Goal: Task Accomplishment & Management: Complete application form

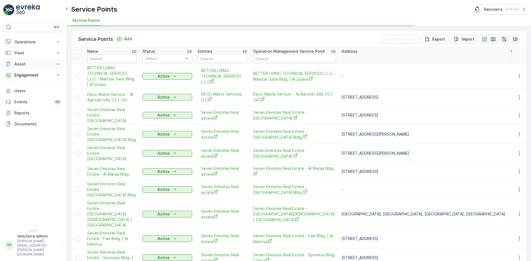
click at [54, 65] on button "Asset" at bounding box center [33, 64] width 60 height 11
click at [54, 73] on button "Engagement" at bounding box center [33, 75] width 60 height 11
click at [42, 107] on link "Service Points" at bounding box center [37, 108] width 51 height 8
click at [110, 59] on input "text" at bounding box center [112, 58] width 50 height 9
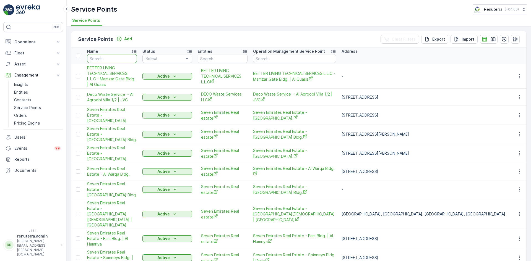
paste input "KHALIL IBRAHIM AL SAYEGH PROPERTIES"
type input "KHALIL IBRAHIM AL SAYEGH PROPERTIES"
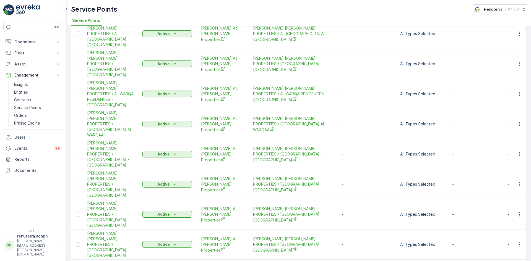
scroll to position [111, 0]
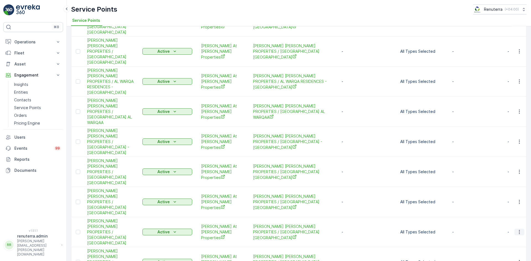
click at [519, 229] on icon "button" at bounding box center [519, 232] width 6 height 6
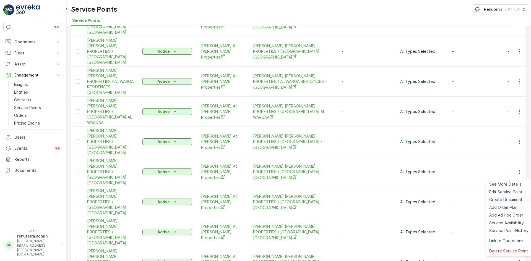
click at [506, 199] on span "Create Document" at bounding box center [505, 200] width 33 height 6
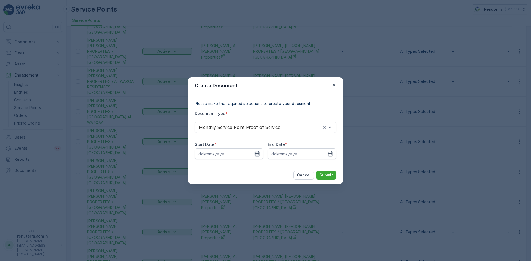
click at [259, 153] on icon "button" at bounding box center [257, 153] width 5 height 5
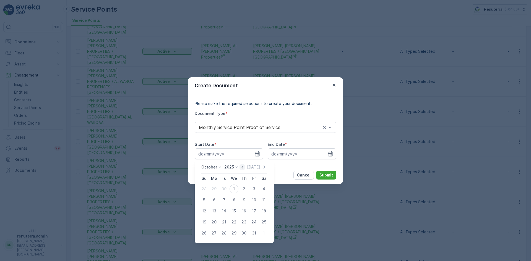
click at [242, 167] on icon "button" at bounding box center [242, 167] width 6 height 6
click at [214, 190] on div "1" at bounding box center [213, 189] width 9 height 9
type input "01.09.2025"
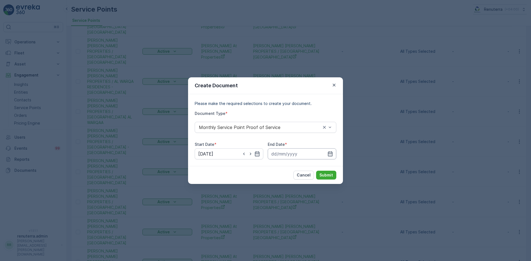
click at [334, 151] on input at bounding box center [301, 153] width 69 height 11
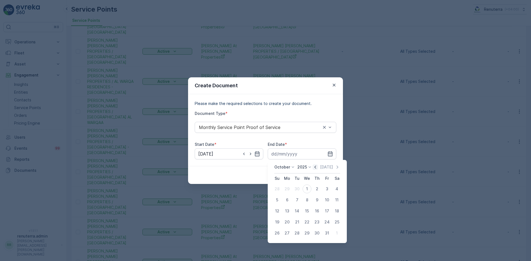
click at [317, 167] on icon "button" at bounding box center [315, 167] width 6 height 6
click at [297, 232] on div "30" at bounding box center [296, 233] width 9 height 9
type input "30.09.2025"
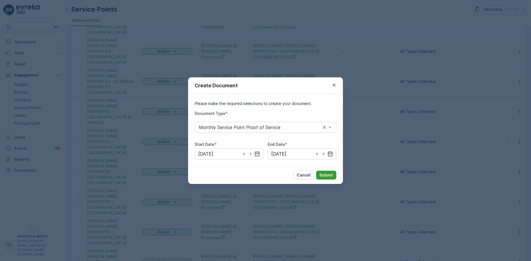
click at [322, 177] on p "Submit" at bounding box center [326, 175] width 14 height 6
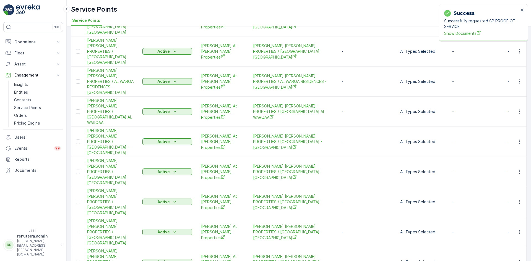
click at [456, 34] on span "Show Documents" at bounding box center [481, 33] width 75 height 6
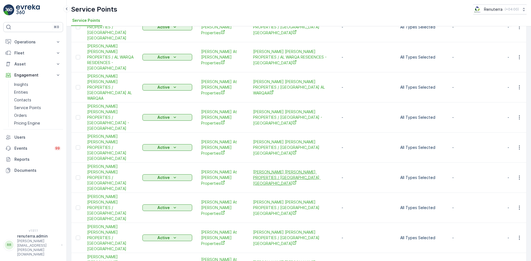
scroll to position [107, 0]
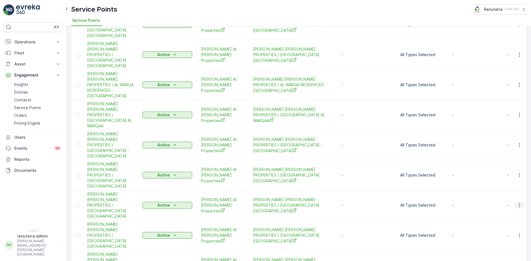
click at [520, 203] on icon "button" at bounding box center [519, 206] width 6 height 6
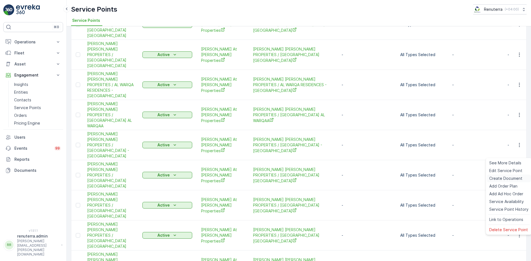
click at [506, 179] on span "Create Document" at bounding box center [505, 179] width 33 height 6
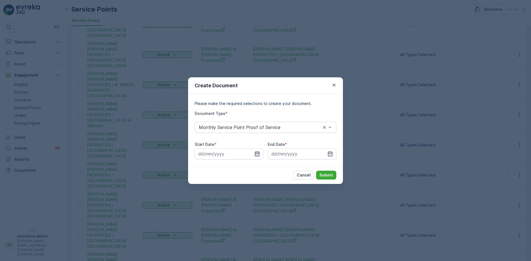
click at [256, 155] on icon "button" at bounding box center [257, 154] width 6 height 6
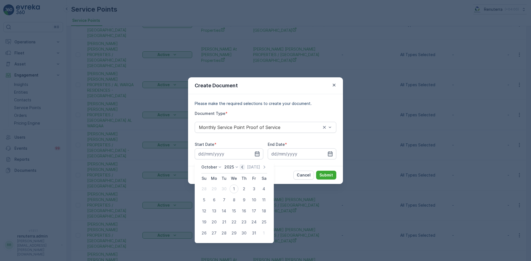
click at [245, 168] on icon "button" at bounding box center [242, 167] width 6 height 6
click at [213, 189] on div "1" at bounding box center [213, 189] width 9 height 9
type input "01.09.2025"
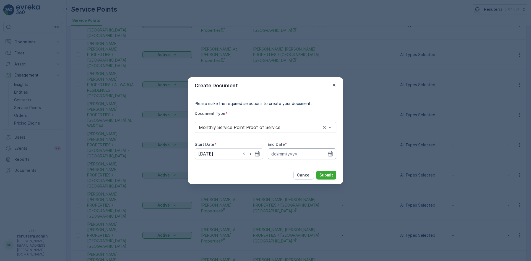
click at [327, 154] on input at bounding box center [301, 153] width 69 height 11
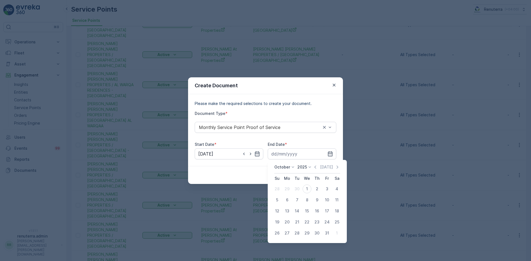
click at [313, 167] on div "October 2025 Today" at bounding box center [307, 168] width 66 height 9
click at [314, 168] on icon "button" at bounding box center [315, 167] width 6 height 6
click at [296, 232] on div "30" at bounding box center [296, 233] width 9 height 9
type input "30.09.2025"
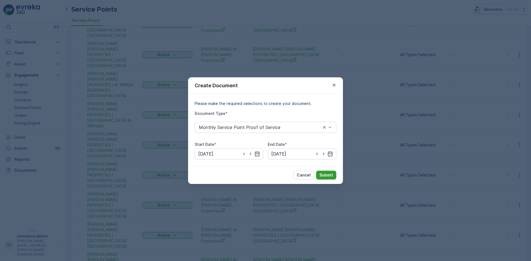
click at [332, 177] on p "Submit" at bounding box center [326, 175] width 14 height 6
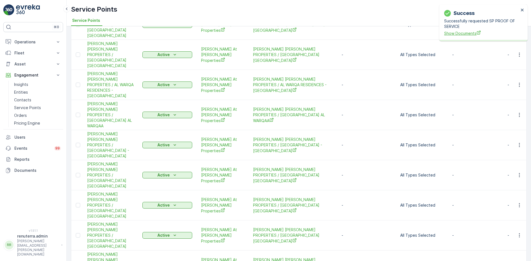
click at [461, 34] on span "Show Documents" at bounding box center [481, 33] width 75 height 6
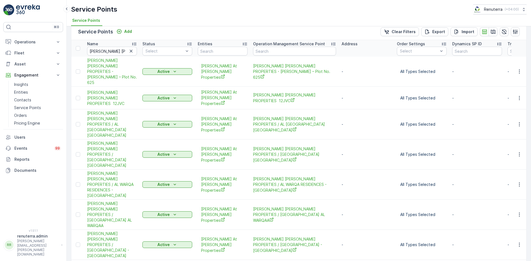
scroll to position [0, 0]
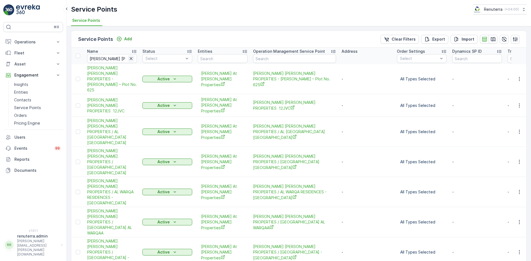
click at [132, 59] on icon "button" at bounding box center [131, 59] width 6 height 6
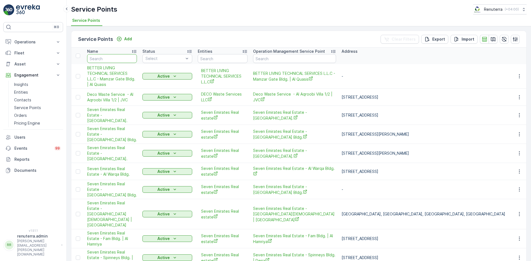
click at [124, 59] on input "text" at bounding box center [112, 58] width 50 height 9
type input "i"
click at [124, 59] on input "i" at bounding box center [112, 58] width 50 height 9
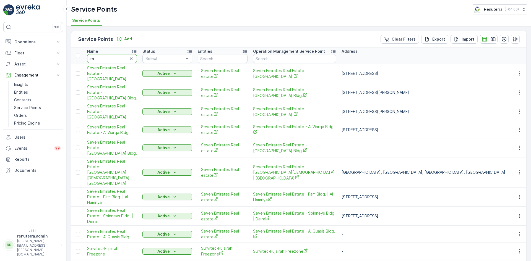
click at [121, 58] on input "ira" at bounding box center [112, 58] width 50 height 9
type input "iran"
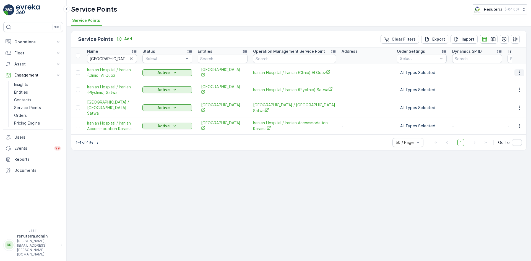
click at [519, 70] on icon "button" at bounding box center [518, 72] width 1 height 4
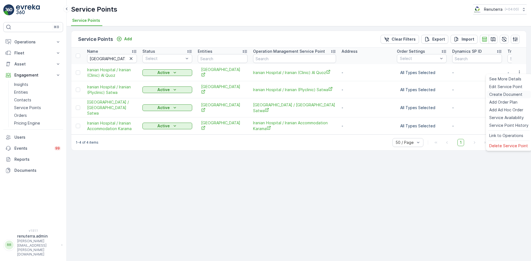
click at [509, 92] on span "Create Document" at bounding box center [505, 95] width 33 height 6
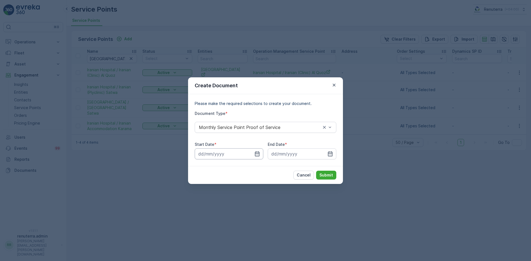
click at [255, 157] on input at bounding box center [229, 153] width 69 height 11
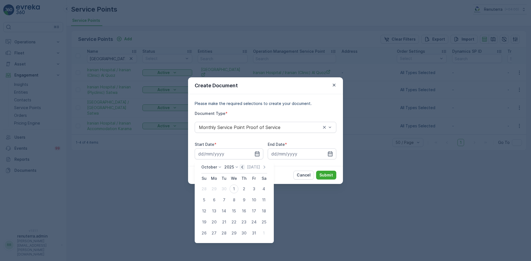
click at [240, 169] on icon "button" at bounding box center [242, 167] width 6 height 6
click at [211, 190] on div "1" at bounding box center [213, 189] width 9 height 9
type input "01.09.2025"
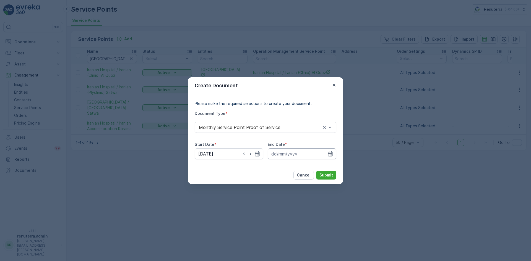
click at [324, 154] on input at bounding box center [301, 153] width 69 height 11
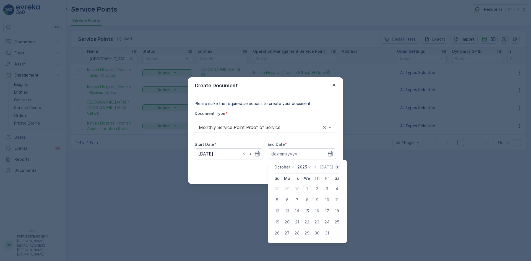
click at [336, 166] on icon "button" at bounding box center [337, 167] width 2 height 3
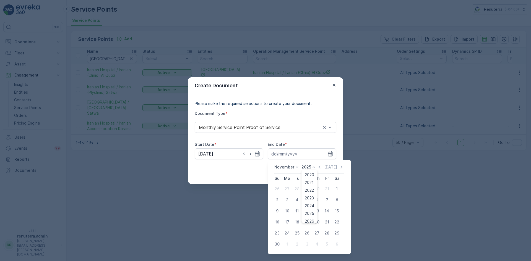
click at [314, 168] on icon at bounding box center [314, 167] width 6 height 6
click at [317, 166] on icon "button" at bounding box center [319, 167] width 6 height 6
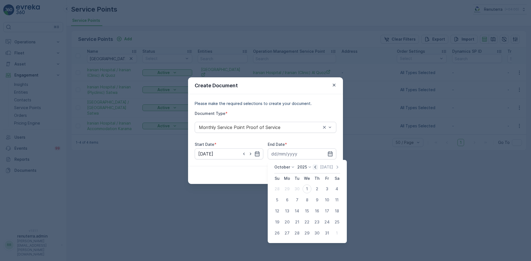
click at [316, 166] on icon "button" at bounding box center [315, 167] width 2 height 3
click at [297, 231] on div "30" at bounding box center [296, 233] width 9 height 9
type input "30.09.2025"
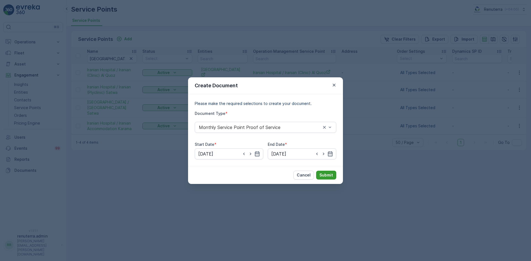
click at [325, 178] on p "Submit" at bounding box center [326, 175] width 14 height 6
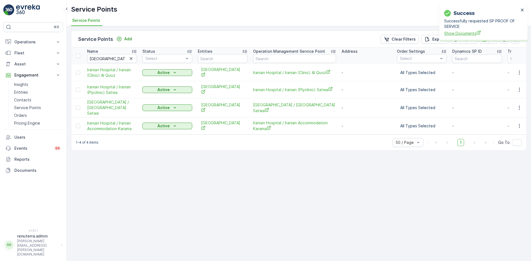
click at [447, 34] on span "Show Documents" at bounding box center [481, 33] width 75 height 6
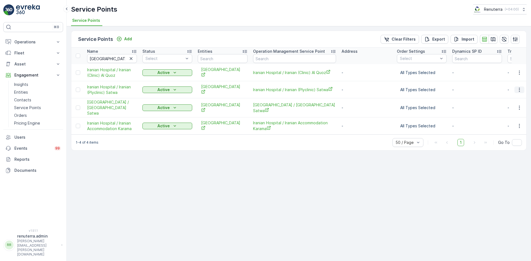
click at [519, 88] on icon "button" at bounding box center [518, 90] width 1 height 4
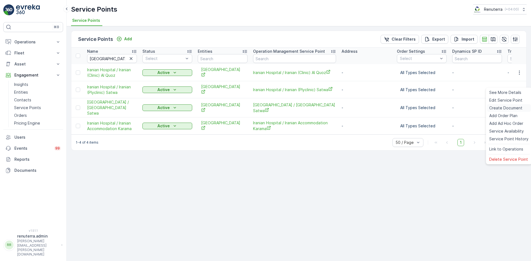
click at [505, 105] on div "Create Document" at bounding box center [509, 108] width 44 height 8
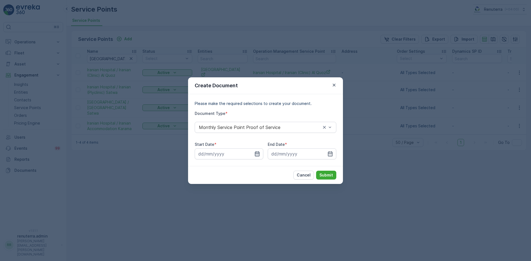
click at [256, 154] on icon "button" at bounding box center [257, 154] width 6 height 6
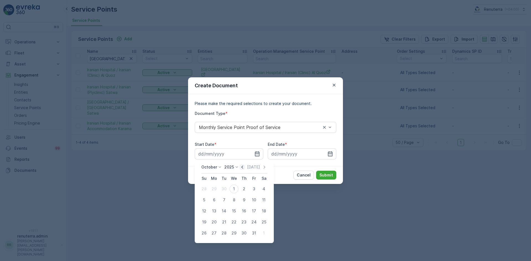
click at [243, 167] on icon "button" at bounding box center [242, 167] width 2 height 3
click at [213, 186] on div "1" at bounding box center [213, 189] width 9 height 9
type input "01.09.2025"
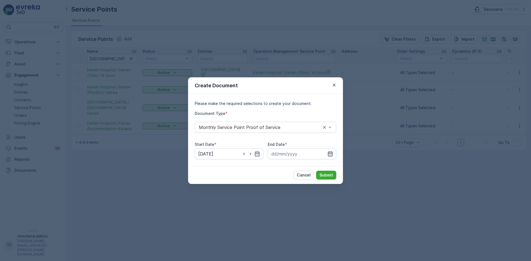
click at [329, 151] on icon "button" at bounding box center [330, 154] width 6 height 6
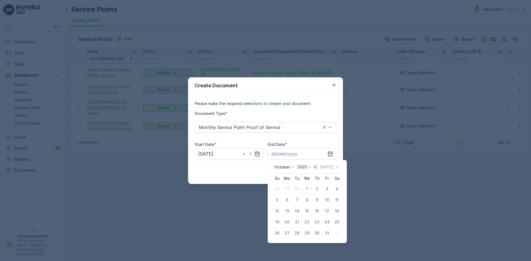
click at [317, 167] on icon "button" at bounding box center [315, 167] width 6 height 6
click at [298, 231] on div "30" at bounding box center [296, 233] width 9 height 9
type input "30.09.2025"
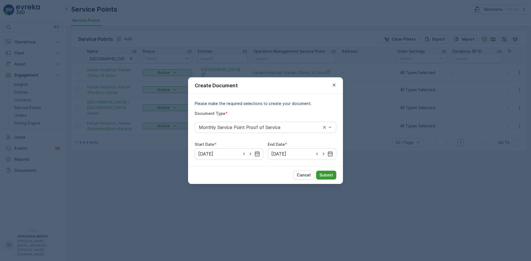
click at [327, 179] on button "Submit" at bounding box center [326, 175] width 20 height 9
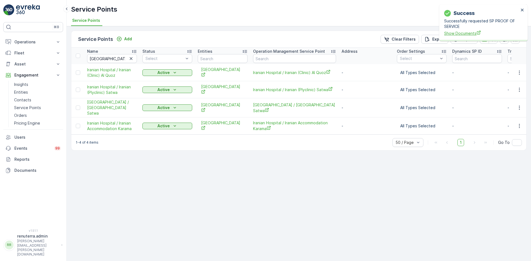
click at [459, 31] on span "Show Documents" at bounding box center [481, 33] width 75 height 6
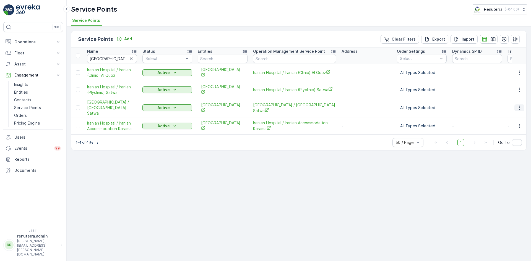
click at [519, 105] on icon "button" at bounding box center [519, 108] width 6 height 6
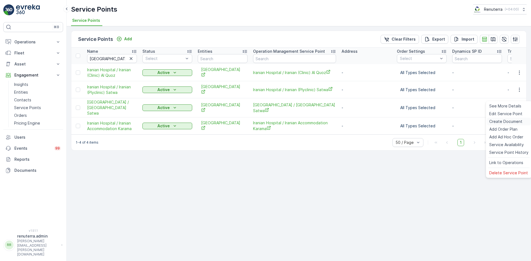
click at [511, 120] on span "Create Document" at bounding box center [505, 122] width 33 height 6
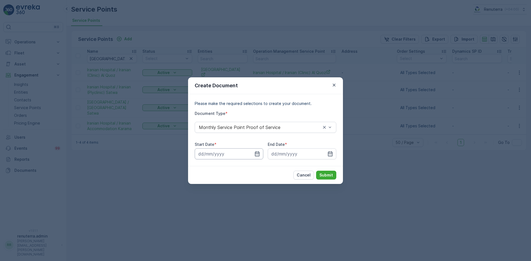
click at [256, 158] on input at bounding box center [229, 153] width 69 height 11
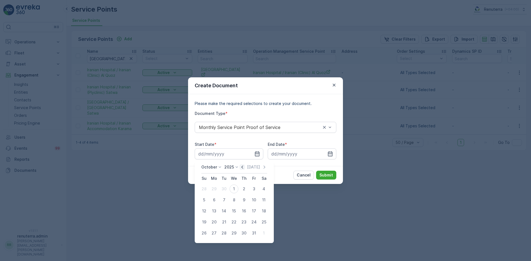
click at [243, 170] on div "October 2025 Today" at bounding box center [234, 168] width 66 height 9
click at [244, 167] on icon "button" at bounding box center [242, 167] width 6 height 6
click at [215, 188] on div "1" at bounding box center [213, 189] width 9 height 9
type input "01.09.2025"
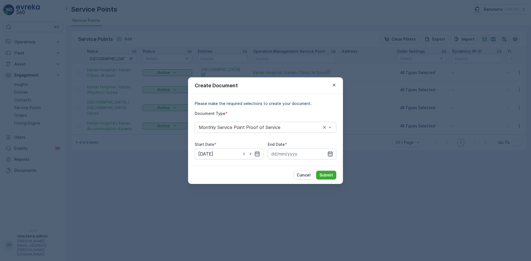
click at [330, 154] on icon "button" at bounding box center [330, 154] width 6 height 6
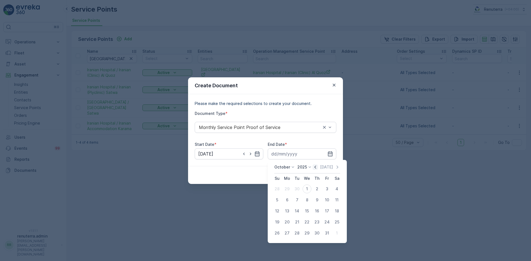
click at [315, 169] on icon "button" at bounding box center [315, 167] width 6 height 6
click at [298, 233] on div "30" at bounding box center [296, 233] width 9 height 9
type input "30.09.2025"
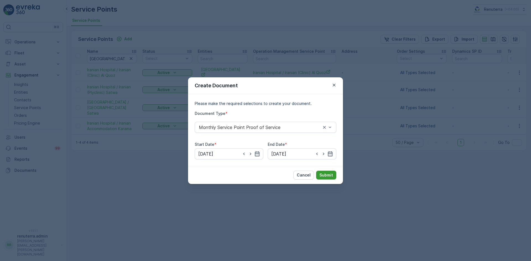
click at [325, 176] on p "Submit" at bounding box center [326, 175] width 14 height 6
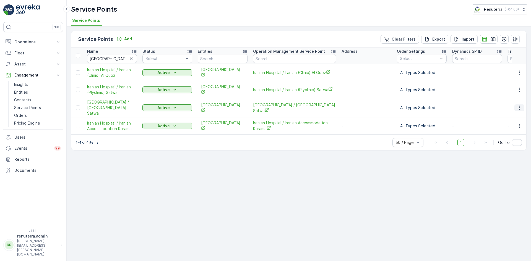
click at [516, 104] on button "button" at bounding box center [519, 107] width 10 height 7
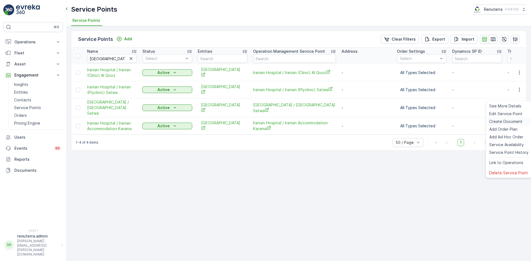
click at [506, 122] on span "Create Document" at bounding box center [505, 122] width 33 height 6
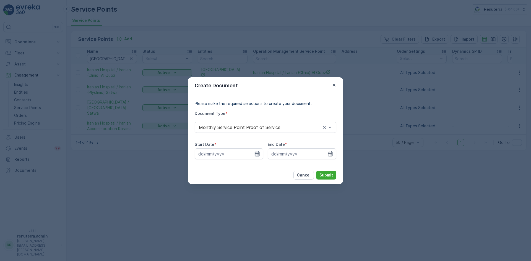
click at [259, 155] on icon "button" at bounding box center [257, 154] width 6 height 6
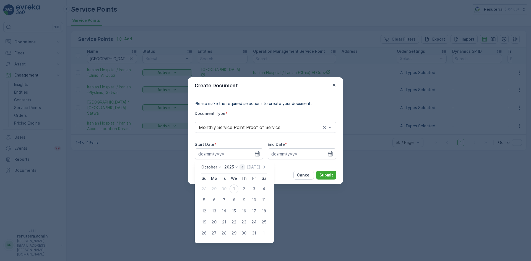
click at [243, 169] on icon "button" at bounding box center [242, 167] width 6 height 6
click at [211, 190] on div "1" at bounding box center [213, 189] width 9 height 9
type input "01.09.2025"
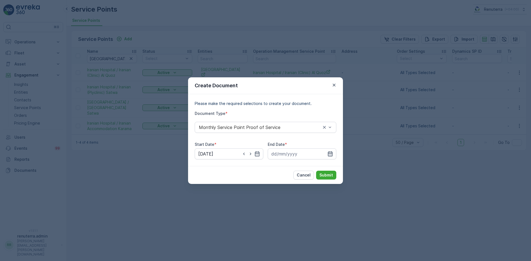
click at [330, 155] on icon "button" at bounding box center [330, 153] width 5 height 5
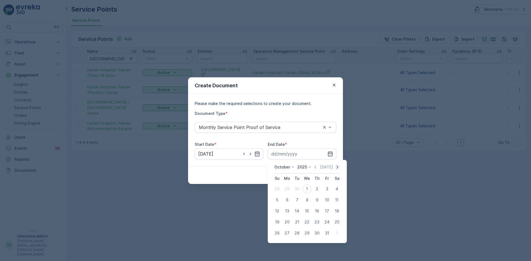
click at [336, 170] on icon "button" at bounding box center [337, 167] width 6 height 6
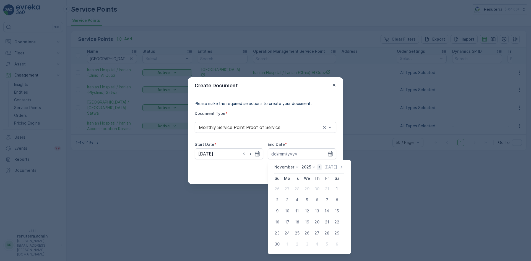
click at [320, 166] on icon "button" at bounding box center [319, 167] width 6 height 6
click at [320, 166] on div "Today" at bounding box center [330, 167] width 28 height 6
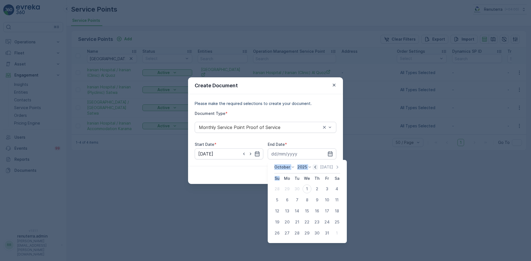
click at [316, 167] on icon "button" at bounding box center [315, 167] width 6 height 6
click at [298, 234] on div "30" at bounding box center [296, 233] width 9 height 9
type input "30.09.2025"
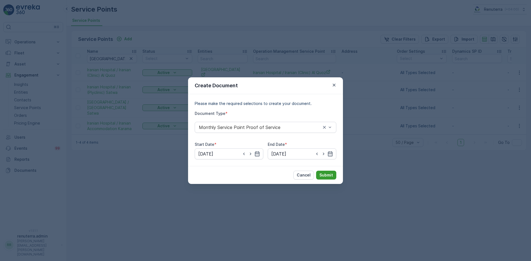
click at [325, 177] on p "Submit" at bounding box center [326, 175] width 14 height 6
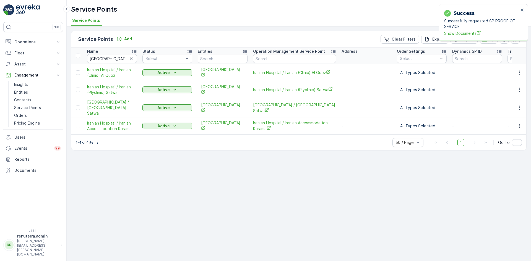
click at [465, 33] on span "Show Documents" at bounding box center [481, 33] width 75 height 6
click at [521, 123] on icon "button" at bounding box center [519, 126] width 6 height 6
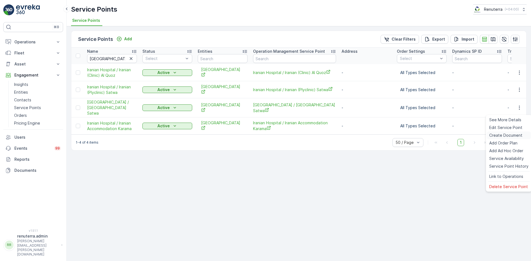
click at [511, 134] on span "Create Document" at bounding box center [505, 136] width 33 height 6
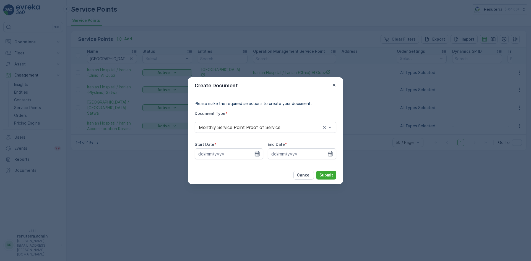
click at [258, 153] on icon "button" at bounding box center [257, 154] width 6 height 6
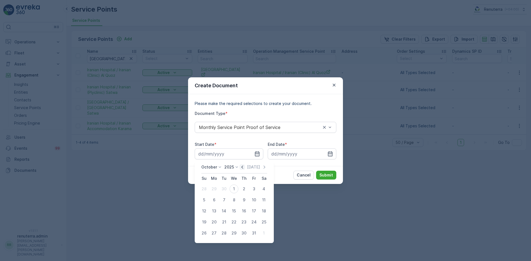
click at [245, 166] on icon "button" at bounding box center [242, 167] width 6 height 6
click at [217, 189] on div "1" at bounding box center [213, 189] width 9 height 9
type input "01.09.2025"
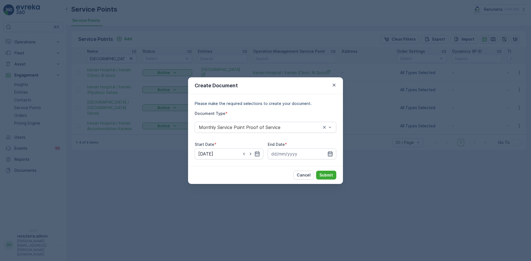
drag, startPoint x: 336, startPoint y: 153, endPoint x: 331, endPoint y: 156, distance: 5.5
click at [335, 153] on input at bounding box center [301, 153] width 69 height 11
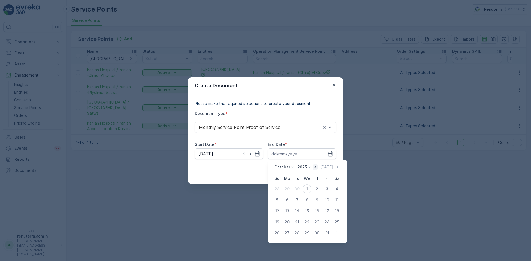
click at [317, 168] on icon "button" at bounding box center [315, 167] width 6 height 6
click at [296, 231] on div "30" at bounding box center [296, 233] width 9 height 9
type input "30.09.2025"
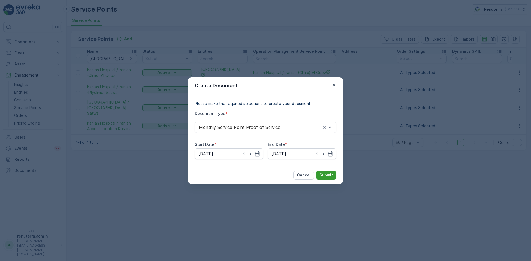
click at [325, 179] on button "Submit" at bounding box center [326, 175] width 20 height 9
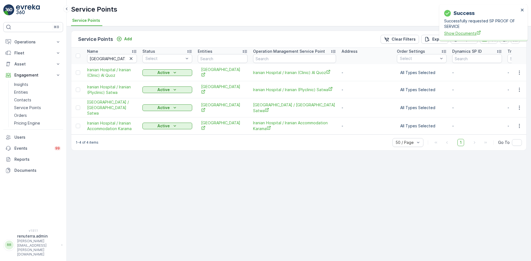
click at [468, 30] on span "Show Documents" at bounding box center [481, 33] width 75 height 6
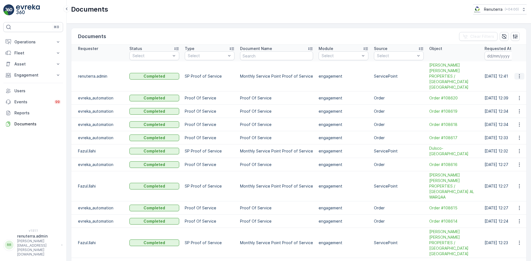
click at [518, 74] on icon "button" at bounding box center [519, 77] width 6 height 6
click at [519, 84] on span "See Details" at bounding box center [517, 82] width 21 height 6
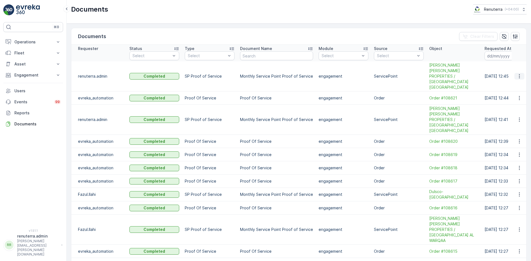
click at [517, 75] on icon "button" at bounding box center [519, 77] width 6 height 6
click at [515, 82] on span "See Details" at bounding box center [517, 82] width 21 height 6
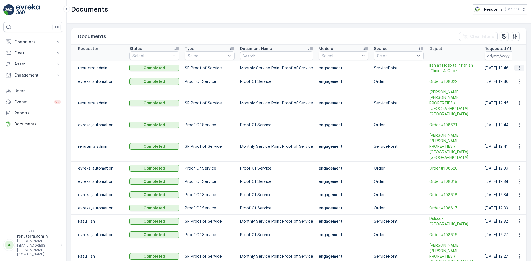
click at [516, 67] on icon "button" at bounding box center [519, 68] width 6 height 6
click at [514, 77] on span "See Details" at bounding box center [517, 77] width 21 height 6
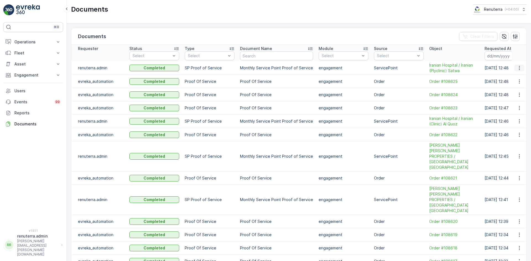
click at [520, 67] on icon "button" at bounding box center [519, 68] width 6 height 6
click at [518, 77] on span "See Details" at bounding box center [517, 77] width 21 height 6
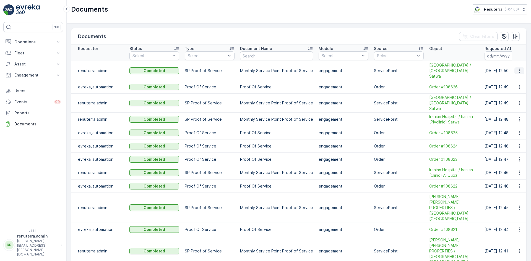
click at [518, 70] on icon "button" at bounding box center [519, 71] width 6 height 6
click at [515, 78] on span "See Details" at bounding box center [517, 77] width 21 height 6
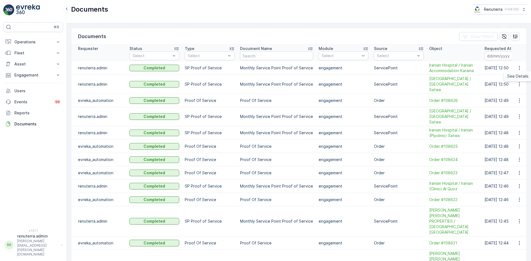
click at [518, 76] on span "See Details" at bounding box center [517, 77] width 21 height 6
